Goal: Entertainment & Leisure: Consume media (video, audio)

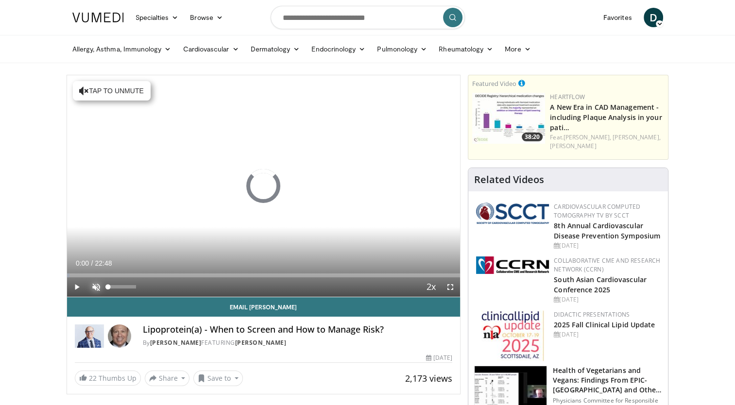
click at [95, 286] on span "Video Player" at bounding box center [96, 287] width 19 height 19
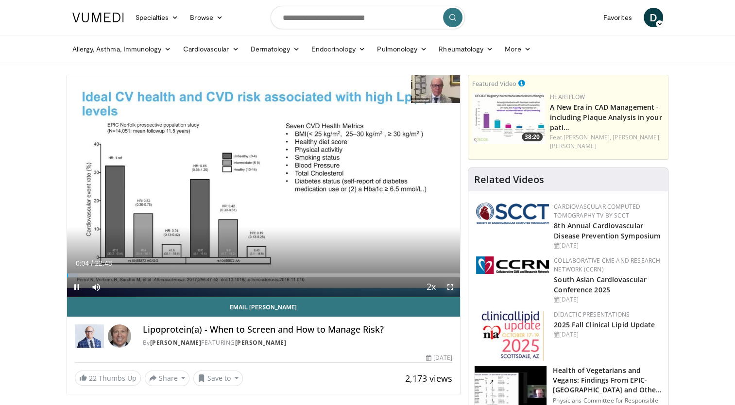
click at [450, 287] on span "Video Player" at bounding box center [450, 287] width 19 height 19
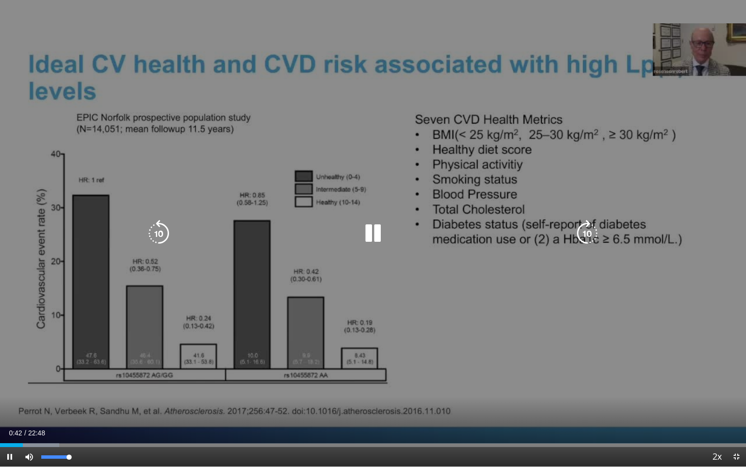
drag, startPoint x: 68, startPoint y: 457, endPoint x: 76, endPoint y: 458, distance: 7.8
click at [76, 405] on video-js "**********" at bounding box center [373, 233] width 746 height 467
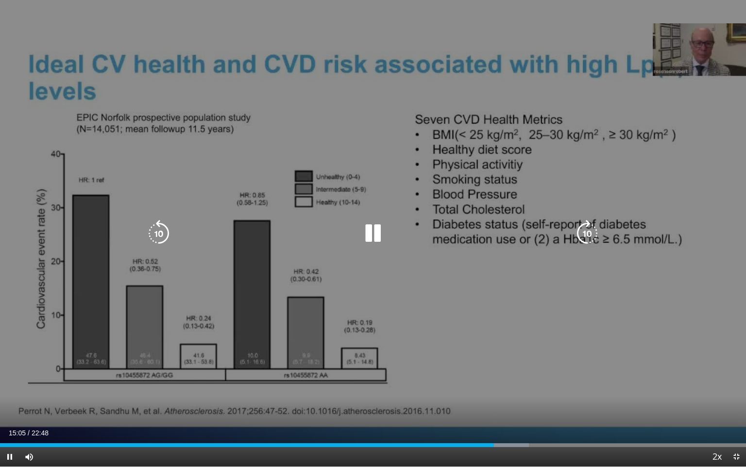
click at [162, 255] on div "10 seconds Tap to unmute" at bounding box center [373, 233] width 746 height 466
click at [157, 228] on icon "Video Player" at bounding box center [158, 233] width 27 height 27
click at [371, 235] on icon "Video Player" at bounding box center [373, 233] width 27 height 27
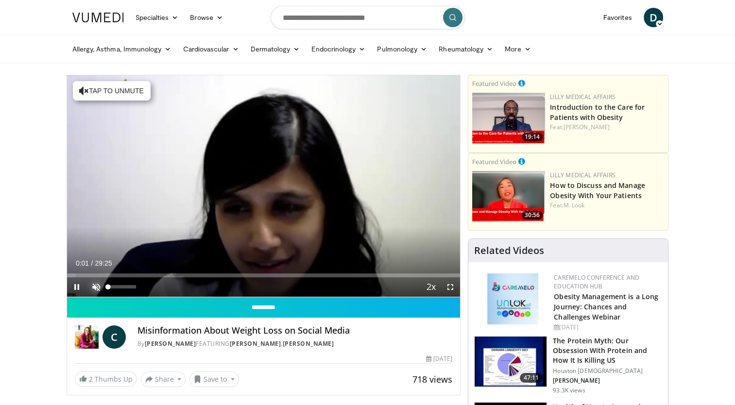
click at [99, 283] on span "Video Player" at bounding box center [96, 287] width 19 height 19
click at [450, 287] on span "Video Player" at bounding box center [450, 287] width 19 height 19
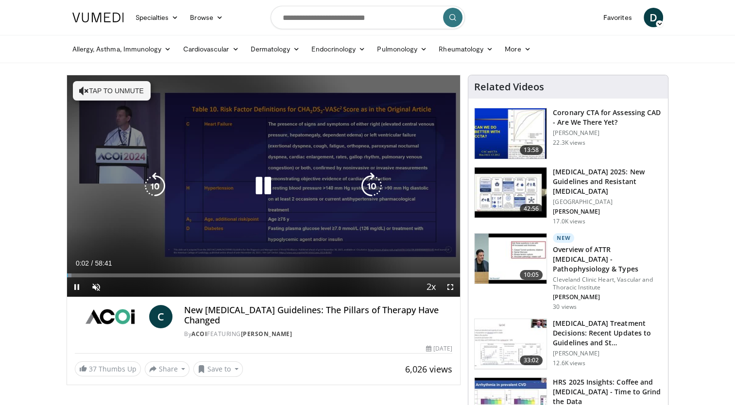
click at [127, 95] on button "Tap to unmute" at bounding box center [112, 90] width 78 height 19
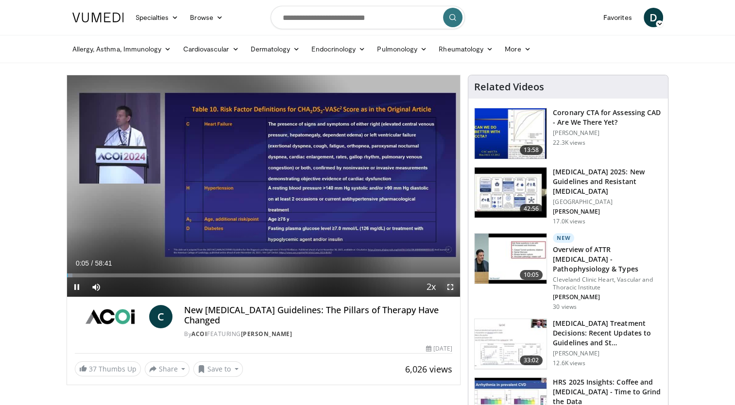
click at [450, 288] on span "Video Player" at bounding box center [450, 287] width 19 height 19
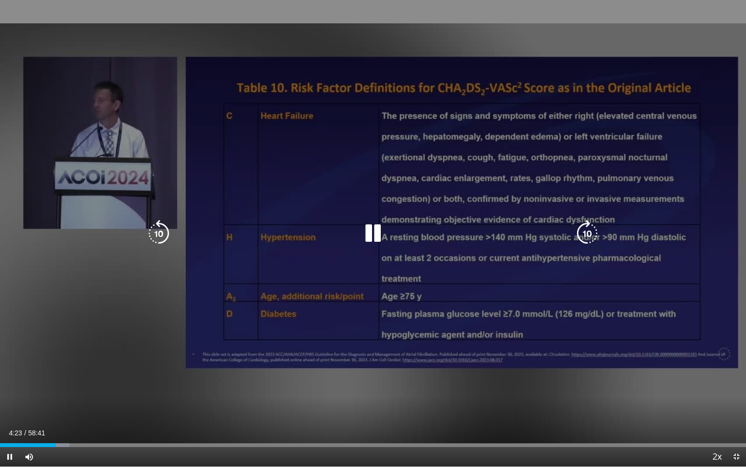
click at [149, 226] on icon "Video Player" at bounding box center [158, 233] width 27 height 27
click at [381, 234] on icon "Video Player" at bounding box center [373, 233] width 27 height 27
click at [161, 231] on icon "Video Player" at bounding box center [158, 233] width 27 height 27
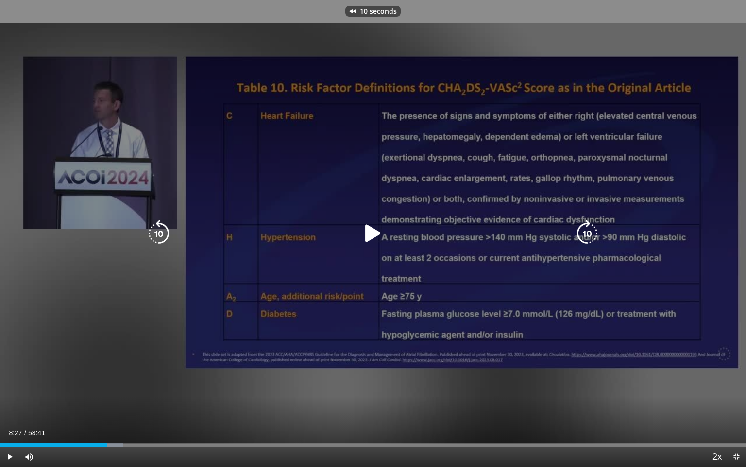
click at [373, 235] on icon "Video Player" at bounding box center [373, 233] width 27 height 27
click at [158, 233] on icon "Video Player" at bounding box center [158, 233] width 27 height 27
click at [158, 233] on div "20 seconds Tap to unmute" at bounding box center [373, 233] width 746 height 466
click at [374, 235] on icon "Video Player" at bounding box center [373, 233] width 27 height 27
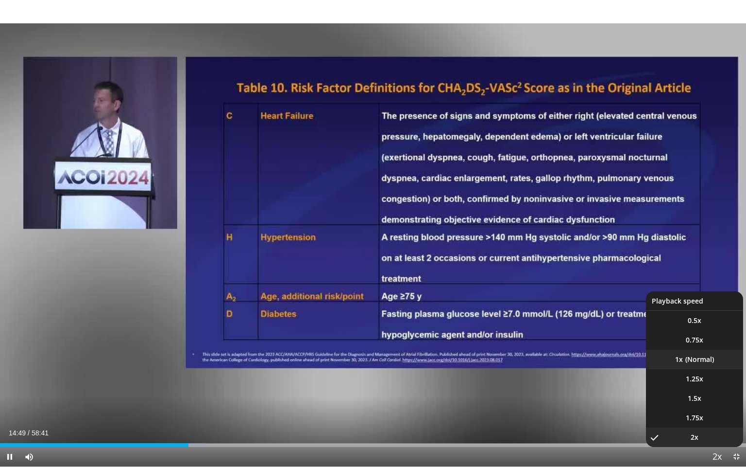
click at [692, 358] on li "1x" at bounding box center [694, 358] width 97 height 19
click at [716, 405] on span "Video Player" at bounding box center [718, 456] width 14 height 19
click at [704, 405] on li "2x" at bounding box center [694, 436] width 97 height 19
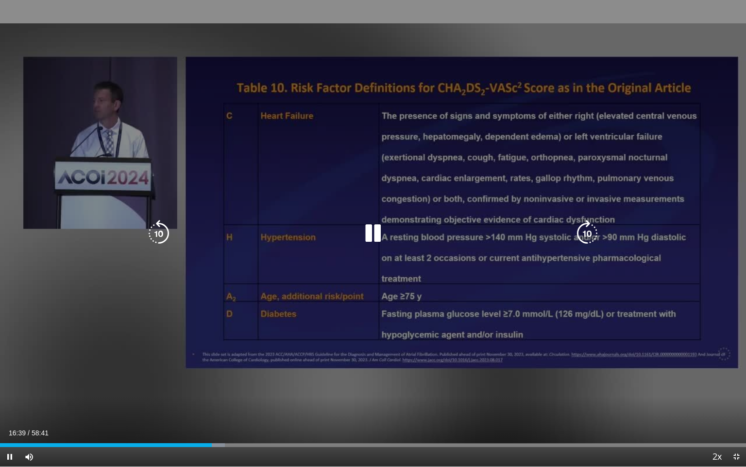
click at [161, 238] on icon "Video Player" at bounding box center [158, 233] width 27 height 27
click at [371, 236] on icon "Video Player" at bounding box center [373, 233] width 27 height 27
click at [368, 236] on icon "Video Player" at bounding box center [373, 233] width 27 height 27
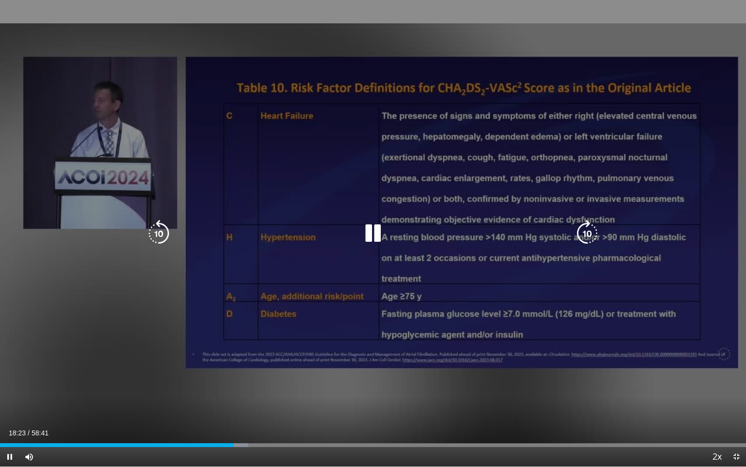
click at [376, 231] on icon "Video Player" at bounding box center [373, 233] width 27 height 27
click at [159, 230] on icon "Video Player" at bounding box center [158, 233] width 27 height 27
click at [380, 236] on icon "Video Player" at bounding box center [373, 233] width 27 height 27
click at [156, 228] on icon "Video Player" at bounding box center [158, 233] width 27 height 27
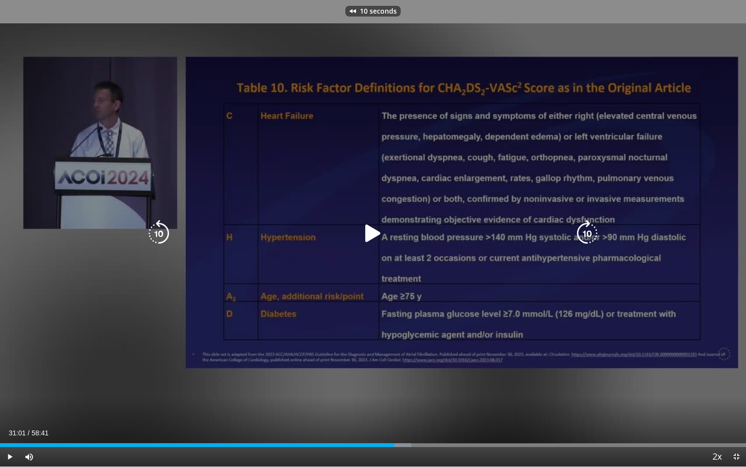
click at [370, 233] on icon "Video Player" at bounding box center [373, 233] width 27 height 27
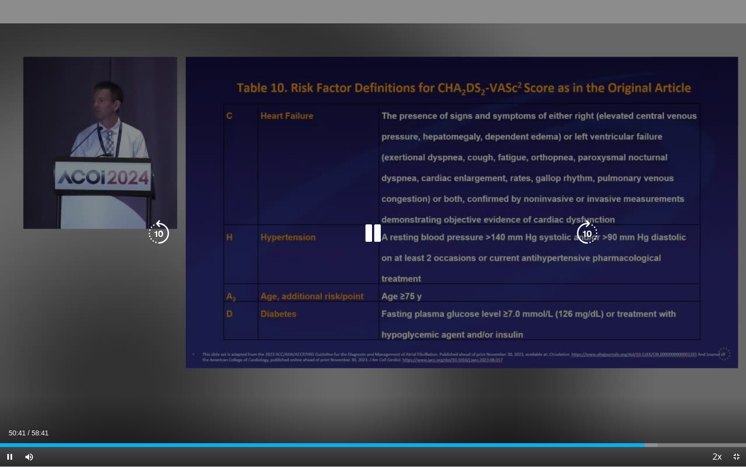
click at [161, 231] on icon "Video Player" at bounding box center [158, 233] width 27 height 27
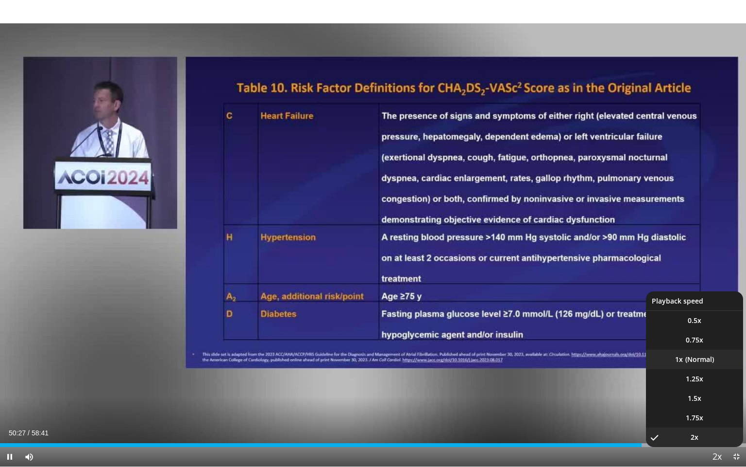
click at [692, 360] on li "1x" at bounding box center [694, 358] width 97 height 19
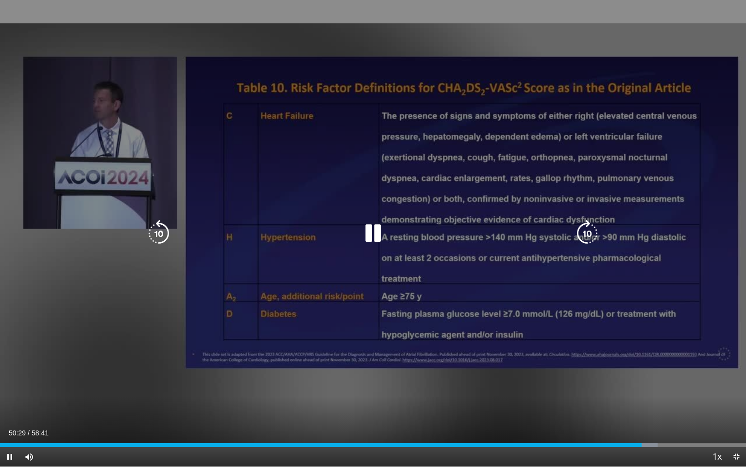
click at [153, 234] on icon "Video Player" at bounding box center [158, 233] width 27 height 27
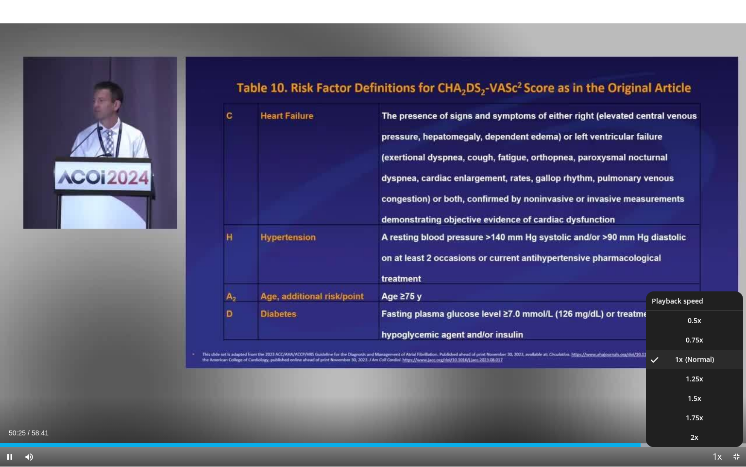
click at [717, 405] on span "Video Player" at bounding box center [718, 456] width 14 height 19
click at [704, 405] on li "2x" at bounding box center [694, 436] width 97 height 19
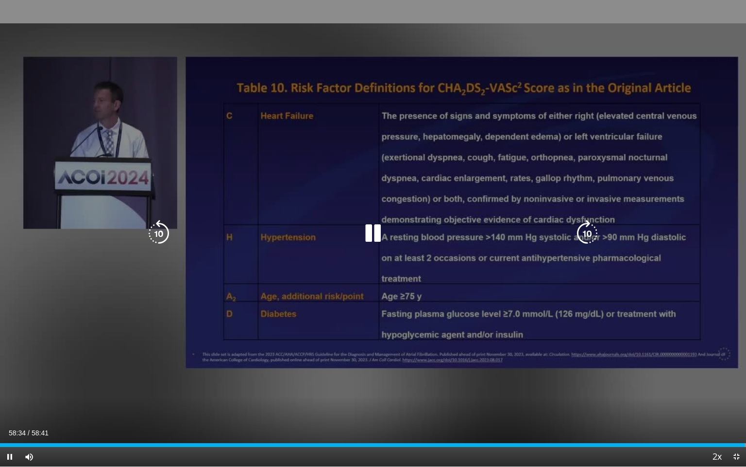
click at [162, 232] on icon "Video Player" at bounding box center [158, 233] width 27 height 27
click at [162, 232] on div "20 seconds Tap to unmute" at bounding box center [373, 233] width 746 height 466
click at [162, 232] on icon "Video Player" at bounding box center [158, 233] width 27 height 27
click at [376, 229] on icon "Video Player" at bounding box center [373, 233] width 27 height 27
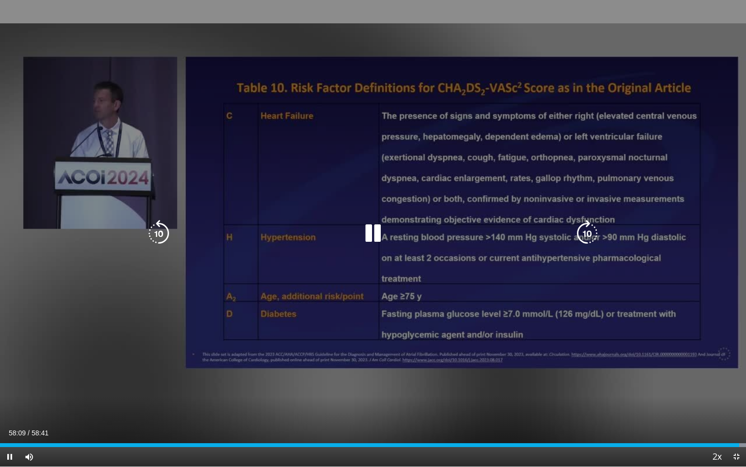
click at [162, 233] on icon "Video Player" at bounding box center [158, 233] width 27 height 27
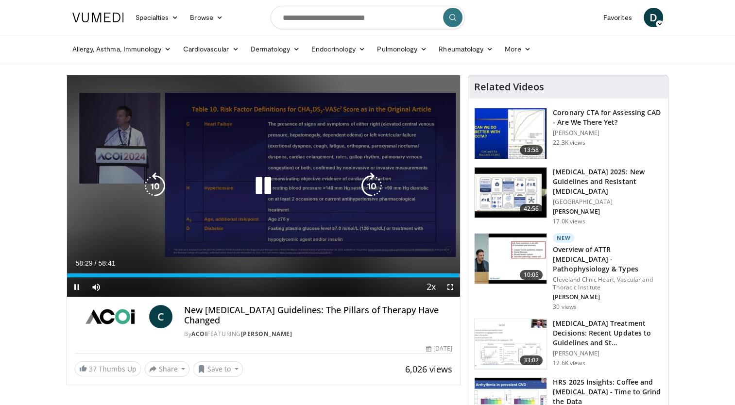
click at [257, 190] on icon "Video Player" at bounding box center [263, 186] width 27 height 27
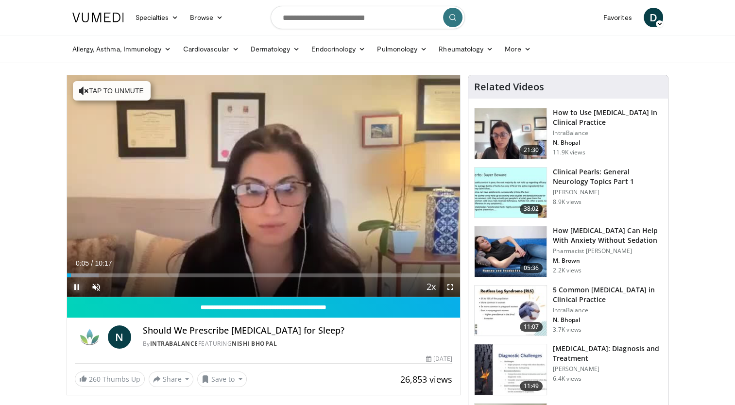
click at [75, 286] on span "Video Player" at bounding box center [76, 287] width 19 height 19
click at [451, 287] on span "Video Player" at bounding box center [450, 287] width 19 height 19
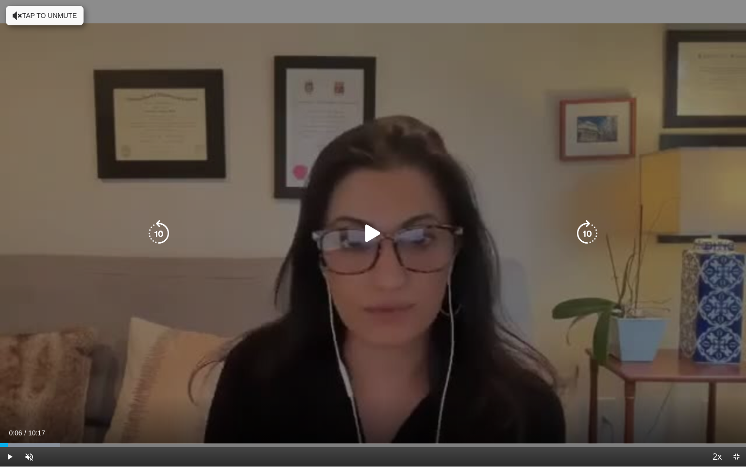
click at [372, 232] on icon "Video Player" at bounding box center [373, 233] width 27 height 27
click at [152, 233] on icon "Video Player" at bounding box center [158, 233] width 27 height 27
click at [64, 14] on button "Tap to unmute" at bounding box center [45, 15] width 78 height 19
click at [154, 229] on icon "Video Player" at bounding box center [158, 233] width 27 height 27
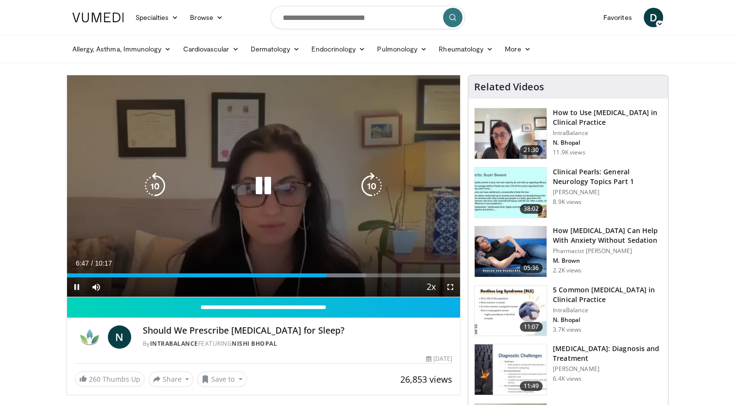
click at [156, 187] on icon "Video Player" at bounding box center [154, 186] width 27 height 27
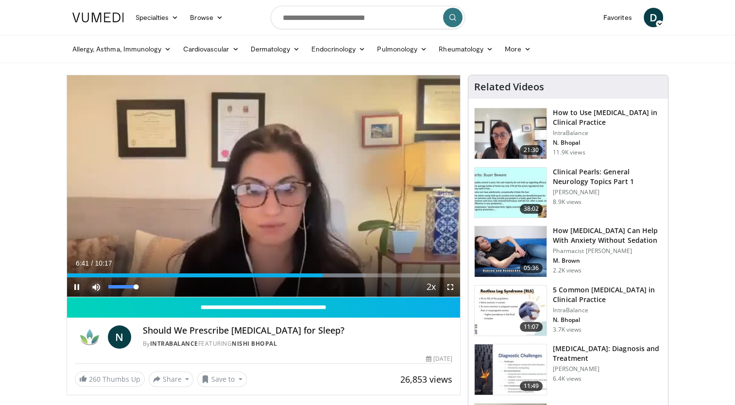
click at [96, 287] on span "Video Player" at bounding box center [96, 287] width 19 height 19
click at [96, 287] on video-js "**********" at bounding box center [264, 186] width 394 height 222
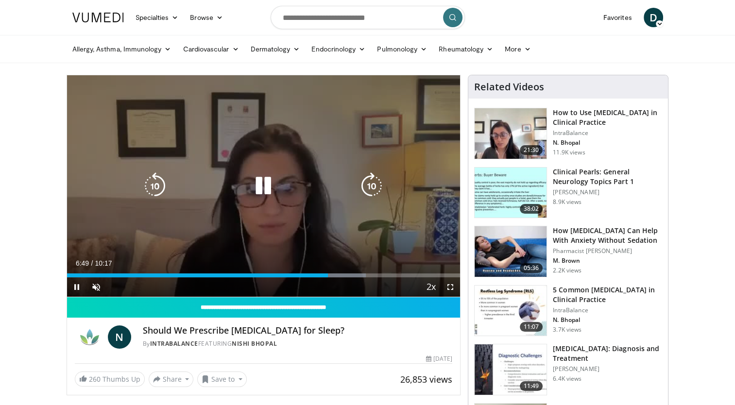
click at [160, 192] on icon "Video Player" at bounding box center [154, 186] width 27 height 27
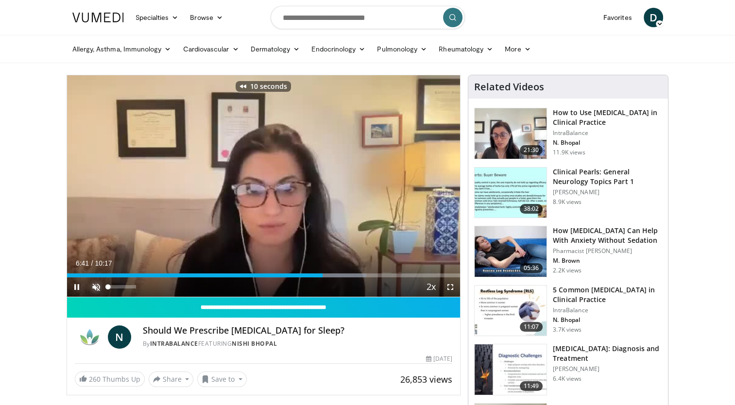
click at [97, 285] on span "Video Player" at bounding box center [96, 287] width 19 height 19
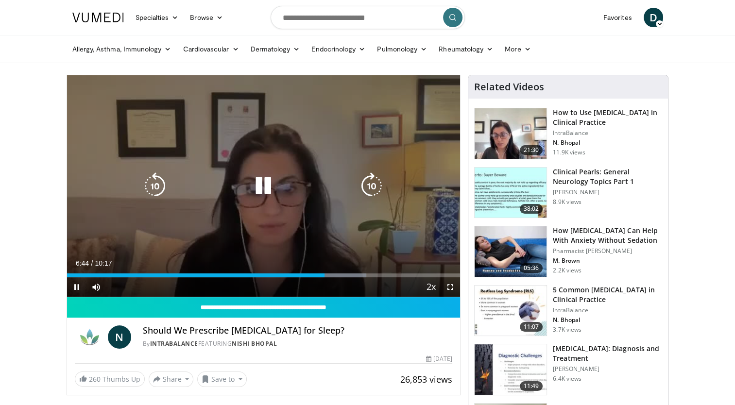
click at [156, 182] on icon "Video Player" at bounding box center [154, 186] width 27 height 27
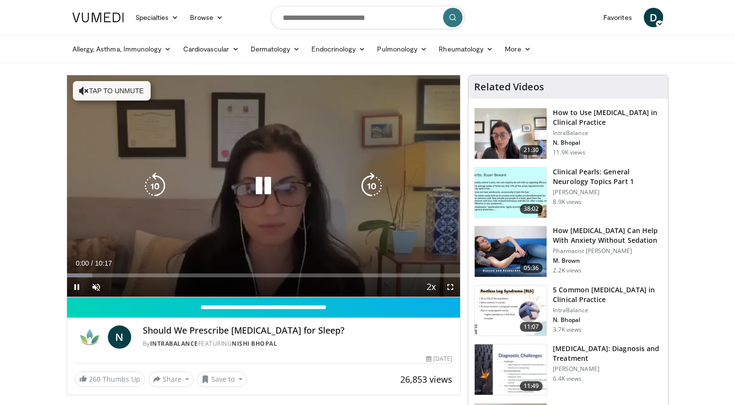
click at [96, 93] on button "Tap to unmute" at bounding box center [112, 90] width 78 height 19
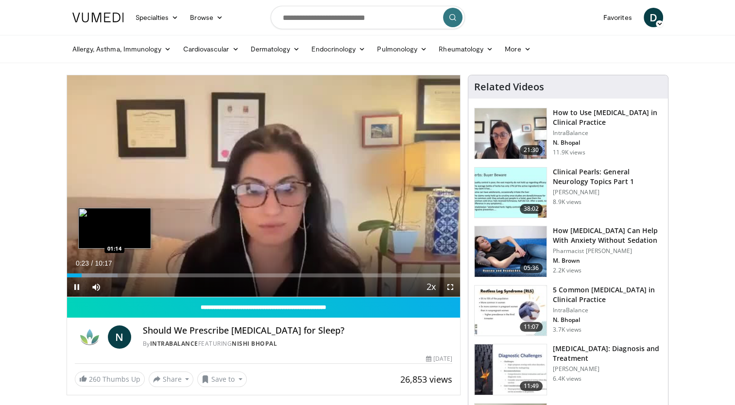
click at [114, 272] on div "Loaded : 12.93% 00:23 01:14" at bounding box center [264, 272] width 394 height 9
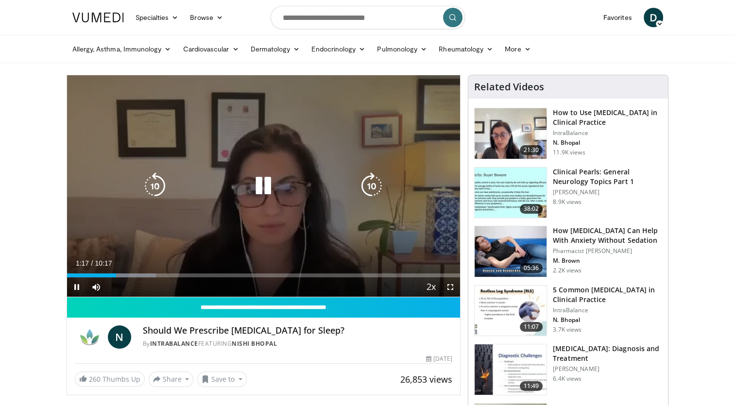
click at [260, 190] on icon "Video Player" at bounding box center [263, 186] width 27 height 27
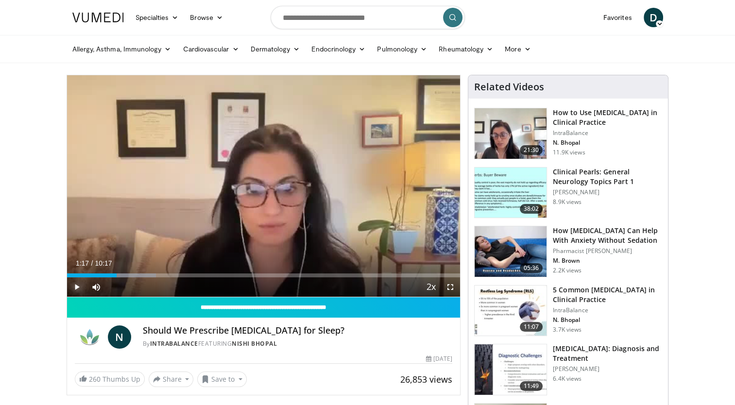
click at [78, 284] on span "Video Player" at bounding box center [76, 287] width 19 height 19
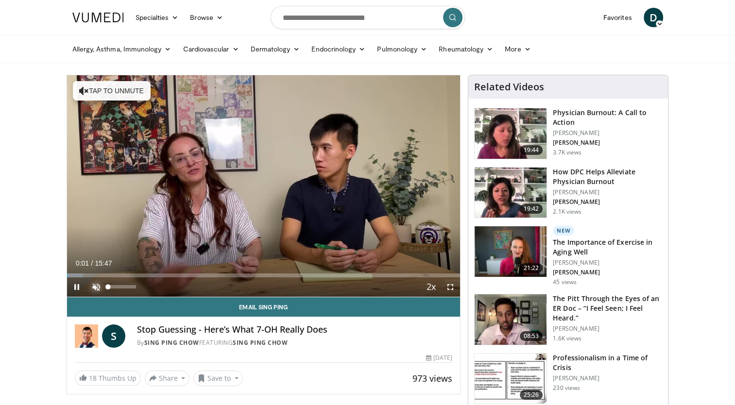
click at [93, 288] on span "Video Player" at bounding box center [96, 287] width 19 height 19
click at [449, 284] on span "Video Player" at bounding box center [450, 287] width 19 height 19
